Goal: Task Accomplishment & Management: Manage account settings

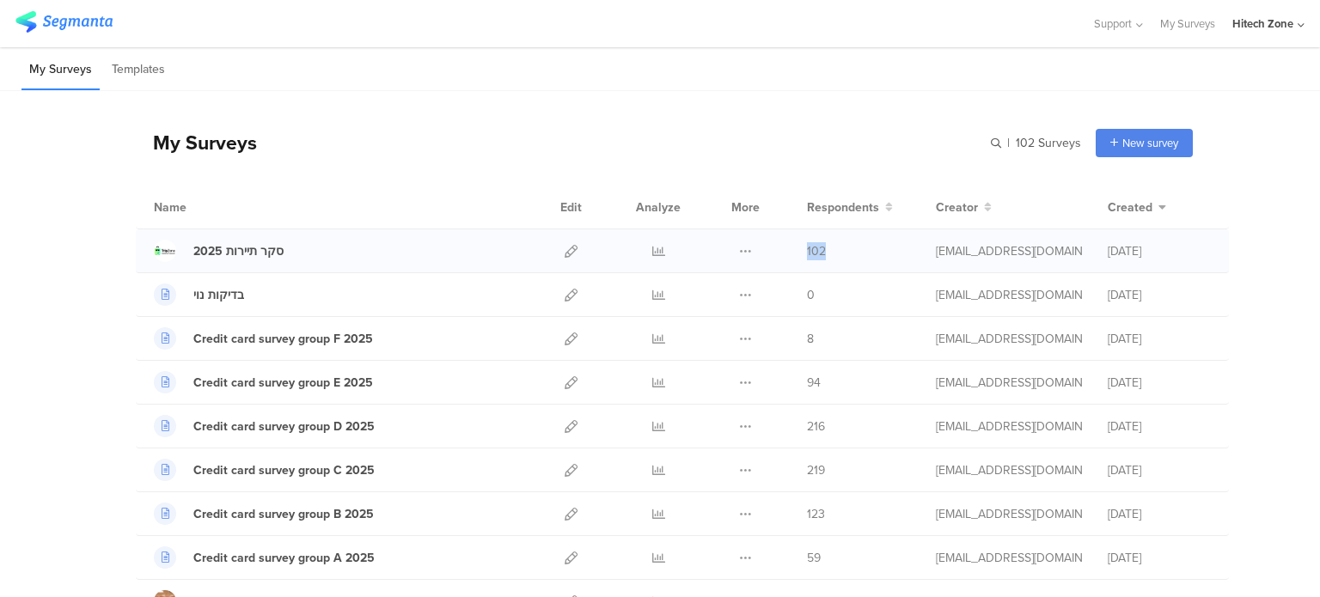
drag, startPoint x: 823, startPoint y: 247, endPoint x: 797, endPoint y: 254, distance: 27.5
click at [797, 254] on div "סקר תיירות 2025 Duplicate Export" at bounding box center [682, 251] width 1093 height 44
click at [231, 245] on div "סקר תיירות 2025" at bounding box center [238, 251] width 90 height 18
click at [653, 250] on icon at bounding box center [658, 251] width 13 height 13
click at [565, 247] on icon at bounding box center [571, 251] width 13 height 13
